Goal: Find specific page/section: Find specific page/section

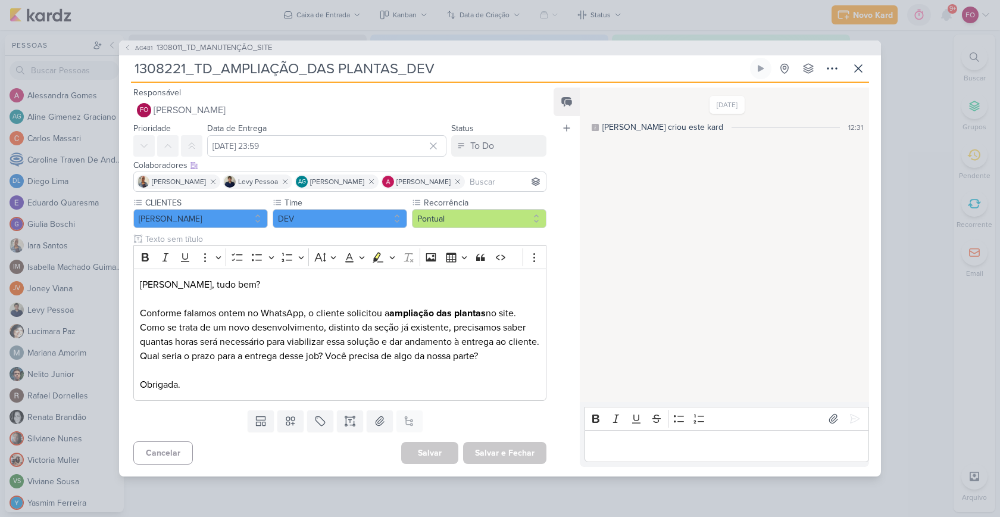
click at [621, 440] on p "Editor editing area: main" at bounding box center [726, 446] width 272 height 14
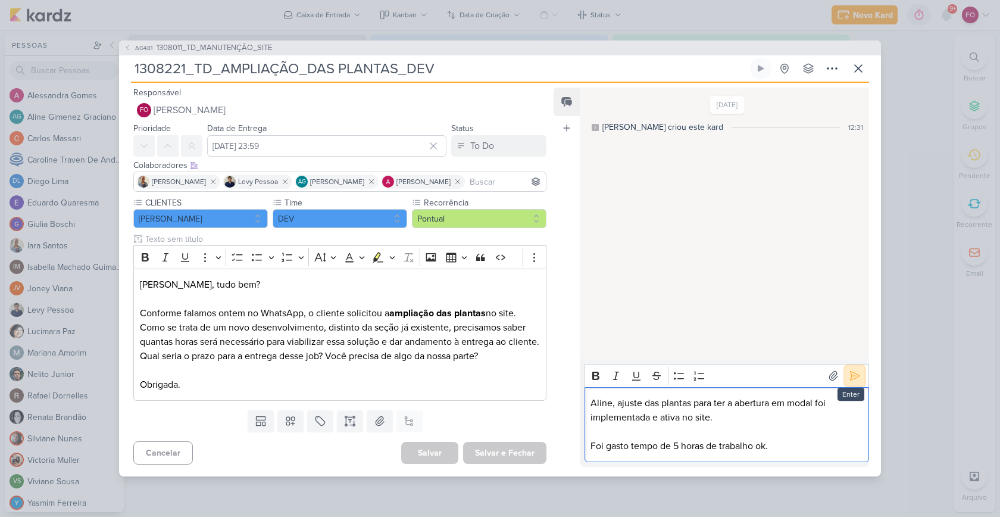
click at [849, 374] on icon at bounding box center [855, 376] width 12 height 12
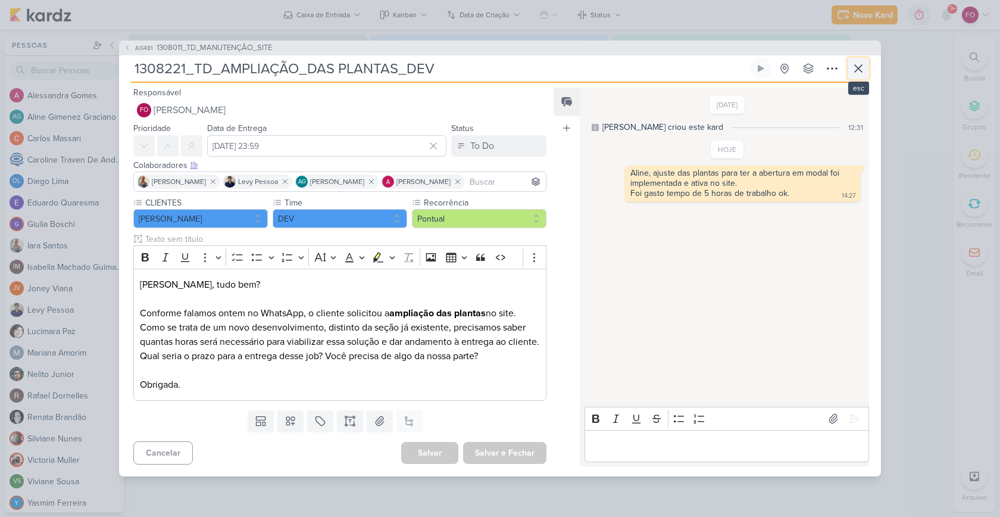
click at [857, 66] on icon at bounding box center [858, 68] width 14 height 14
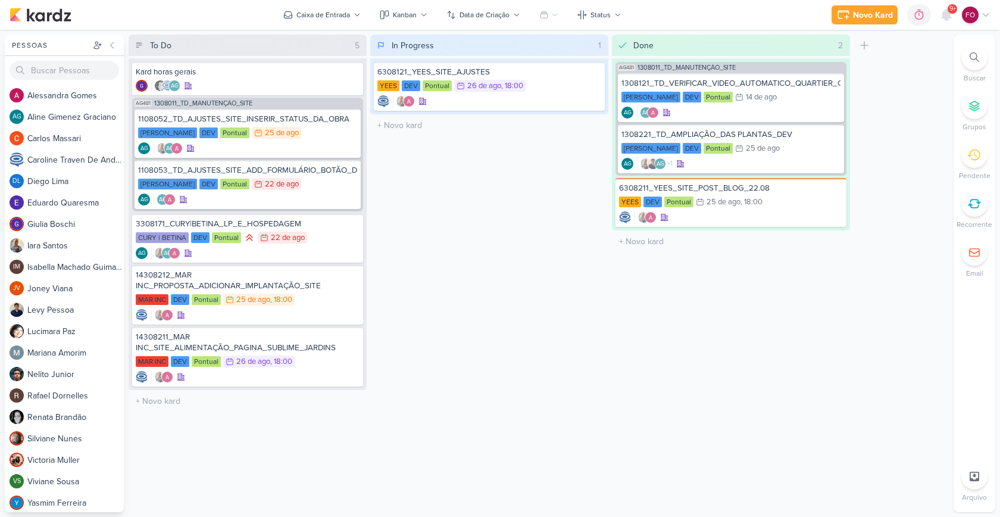
click at [759, 298] on div "Done 2 Mover Para Esquerda Mover Para Direita Deletar AG481 1308011_TD_MANUTENÇ…" at bounding box center [731, 273] width 238 height 477
click at [314, 190] on div "[PERSON_NAME] DEV Pontual 22/8 [DATE]" at bounding box center [247, 184] width 219 height 13
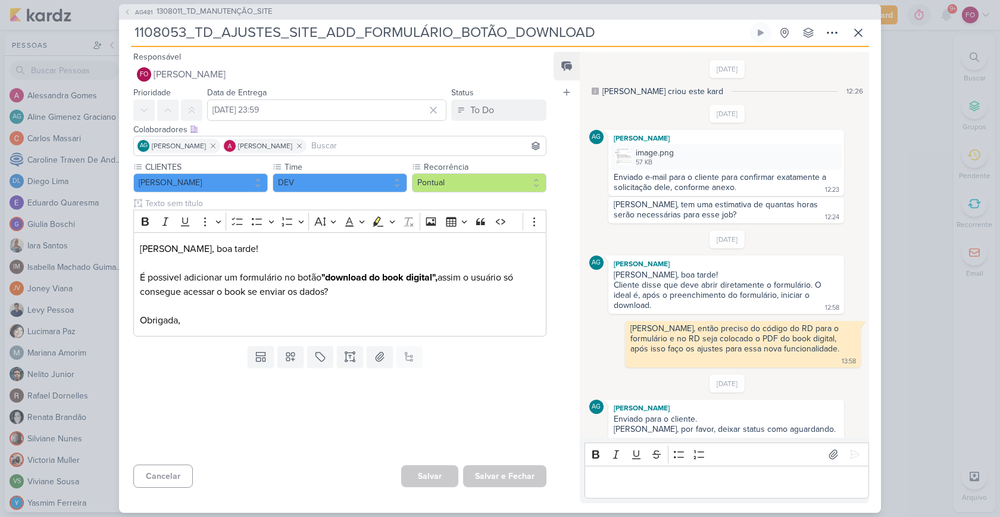
scroll to position [286, 0]
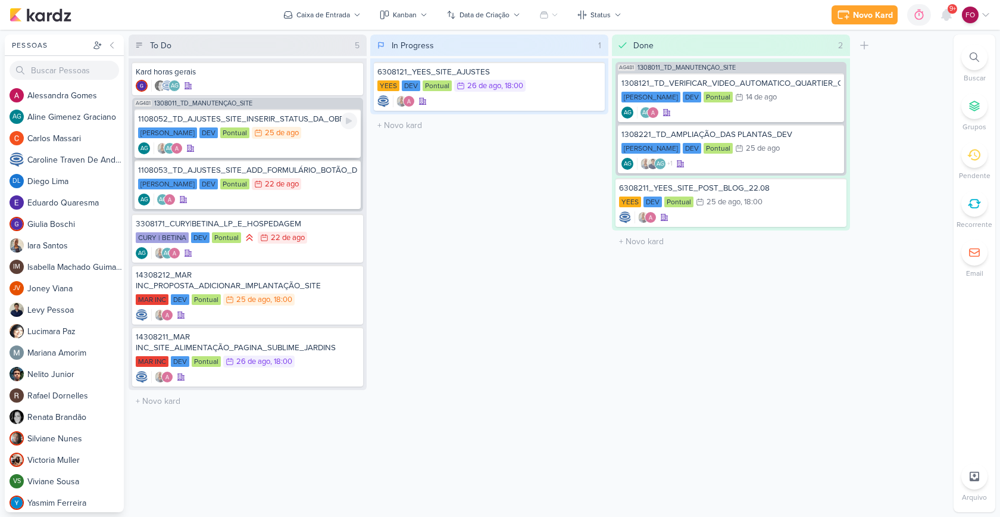
click at [314, 134] on div "[PERSON_NAME] DEV Pontual 25/8 [DATE]" at bounding box center [247, 133] width 219 height 13
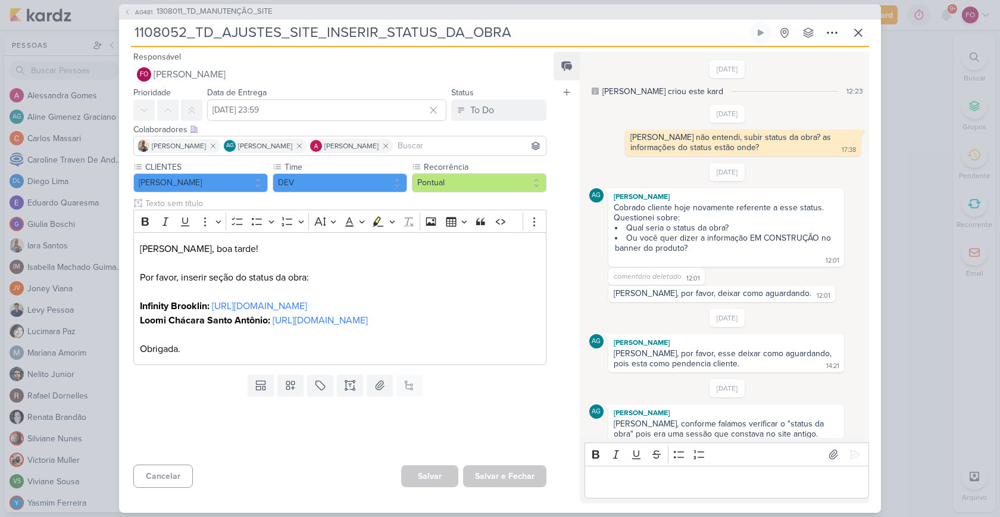
scroll to position [79, 0]
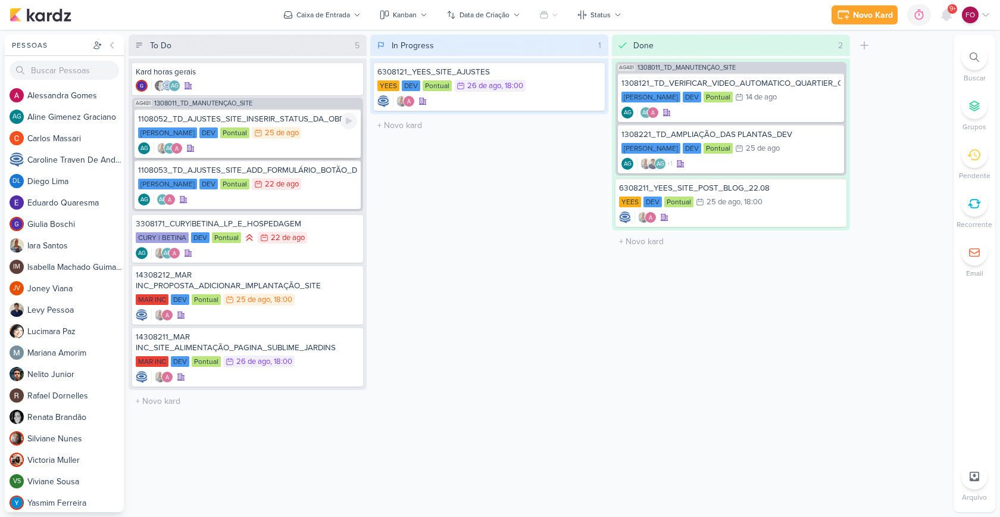
click at [312, 137] on div "[PERSON_NAME] DEV Pontual 25/8 [DATE]" at bounding box center [247, 133] width 219 height 13
